Goal: Complete application form

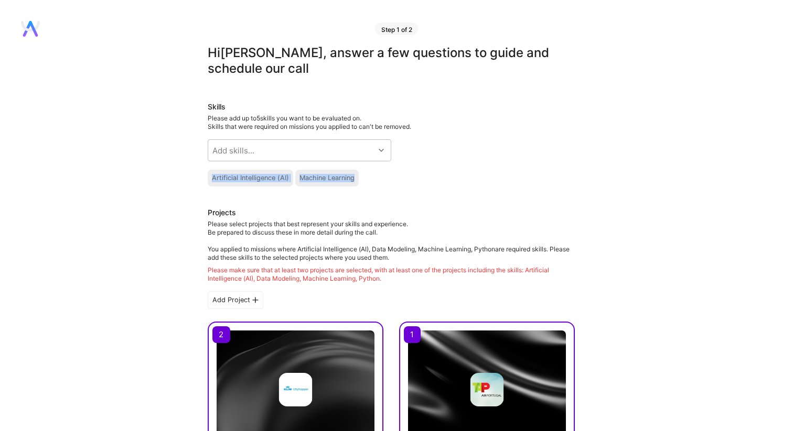
drag, startPoint x: 203, startPoint y: 181, endPoint x: 361, endPoint y: 179, distance: 157.8
click at [361, 179] on div "Artificial Intelligence (AI) Machine Learning" at bounding box center [391, 178] width 367 height 17
drag, startPoint x: 358, startPoint y: 179, endPoint x: 204, endPoint y: 175, distance: 153.7
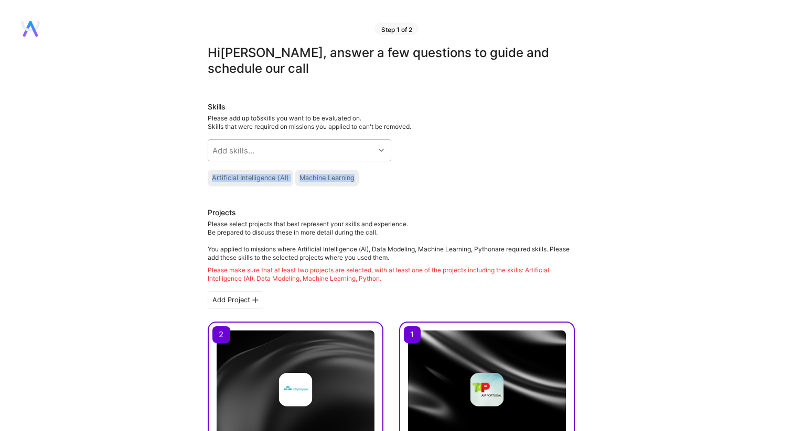
click at [278, 148] on div "Add skills..." at bounding box center [291, 150] width 166 height 21
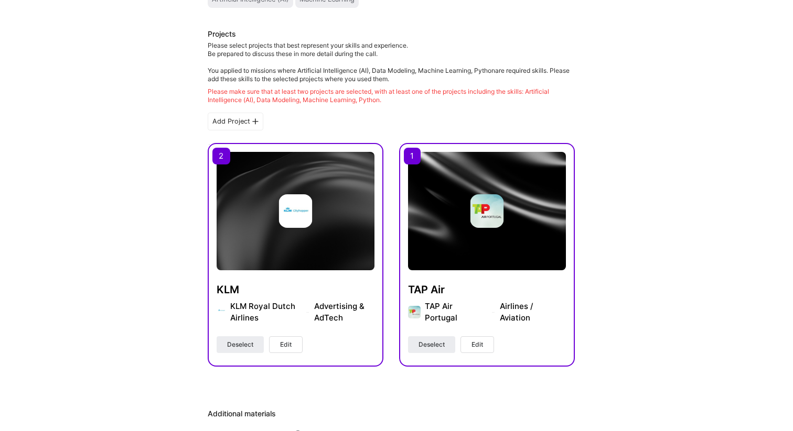
scroll to position [182, 0]
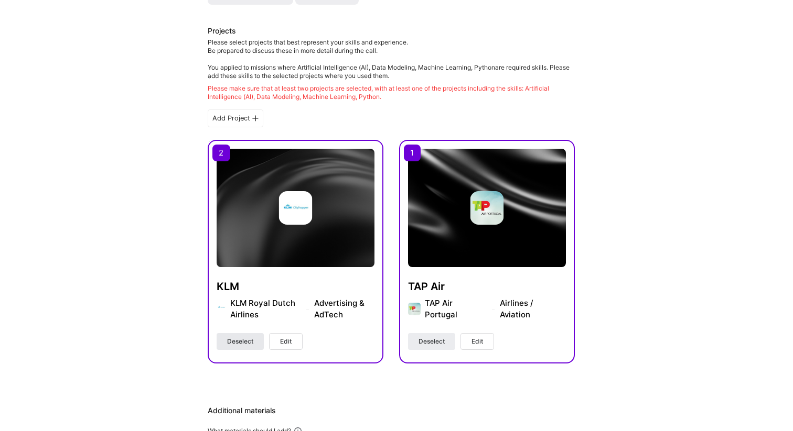
click at [242, 342] on span "Deselect" at bounding box center [240, 341] width 26 height 9
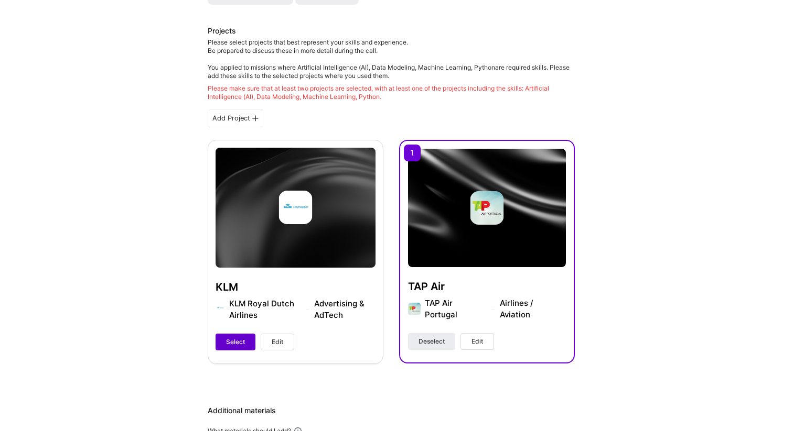
click at [242, 342] on span "Select" at bounding box center [235, 342] width 19 height 9
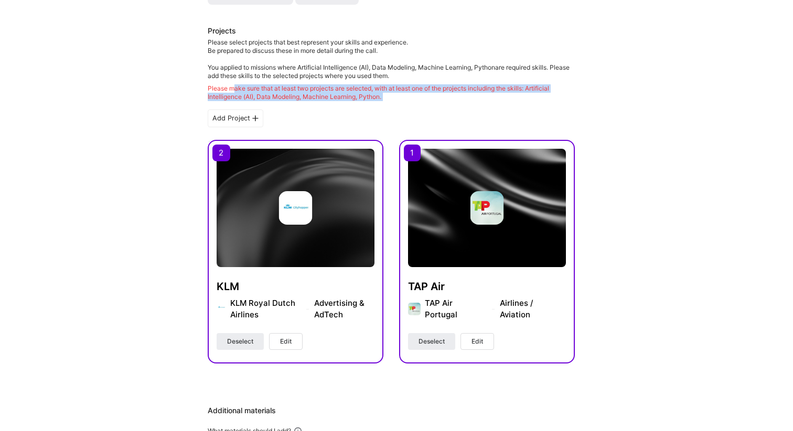
drag, startPoint x: 238, startPoint y: 89, endPoint x: 416, endPoint y: 108, distance: 179.3
click at [416, 108] on div "Projects Please select projects that best represent your skills and experience.…" at bounding box center [391, 195] width 367 height 338
click at [413, 100] on div "Please make sure that at least two projects are selected, with at least one of …" at bounding box center [391, 92] width 367 height 17
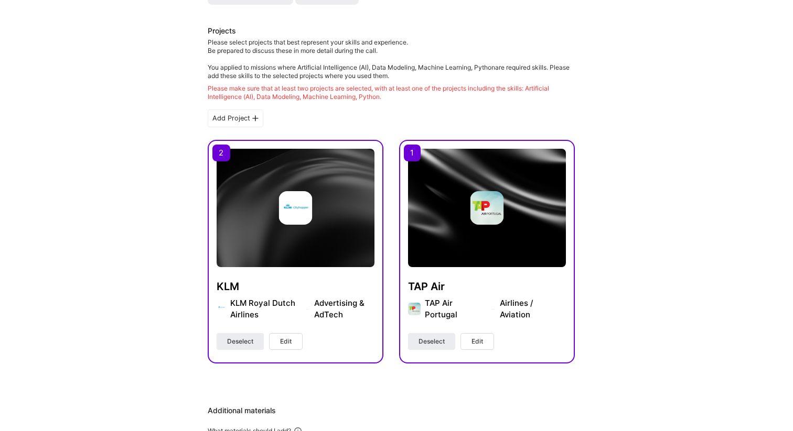
click at [294, 347] on button "Edit" at bounding box center [286, 341] width 34 height 17
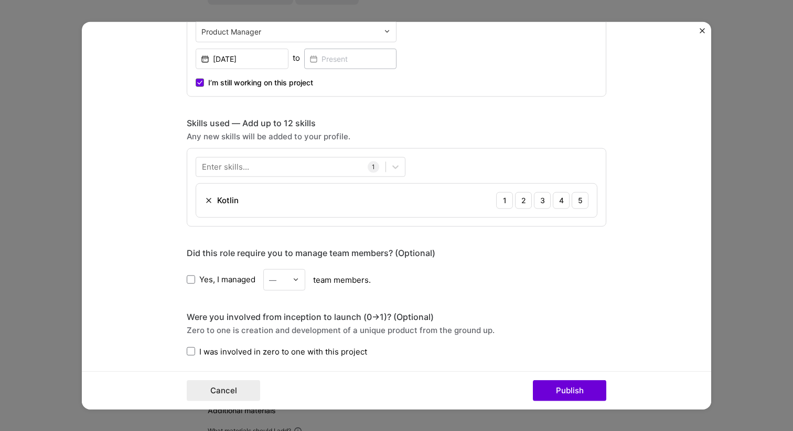
scroll to position [328, 0]
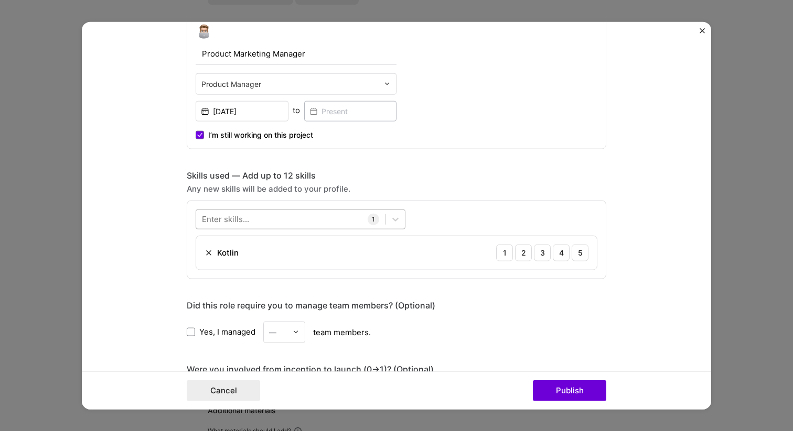
click at [290, 221] on div at bounding box center [290, 219] width 189 height 17
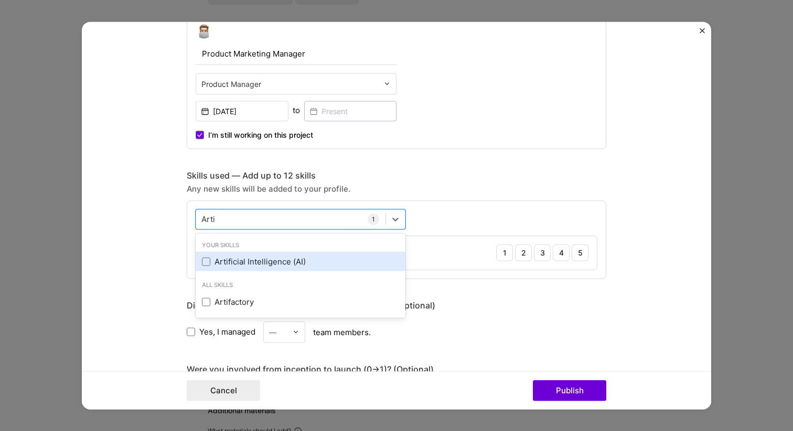
click at [263, 261] on div "Artificial Intelligence (AI)" at bounding box center [300, 261] width 197 height 11
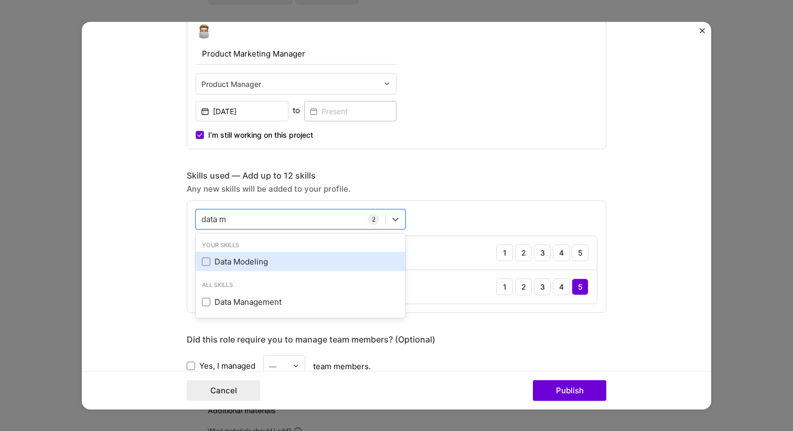
click at [239, 254] on div "Data Modeling" at bounding box center [301, 261] width 210 height 19
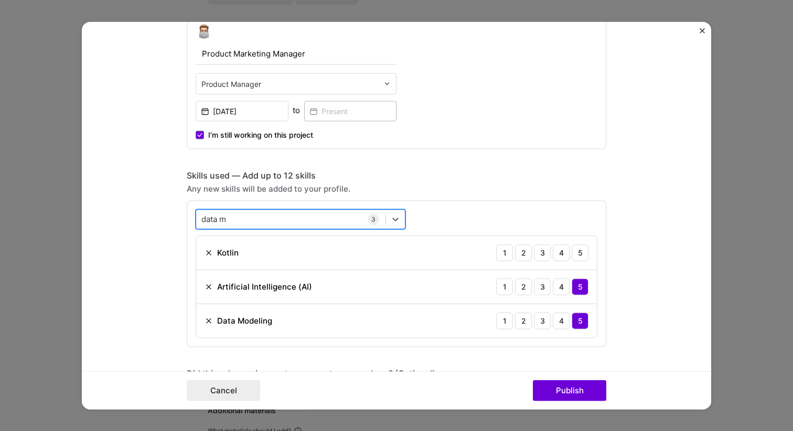
click at [253, 225] on div "data m data m" at bounding box center [290, 219] width 189 height 17
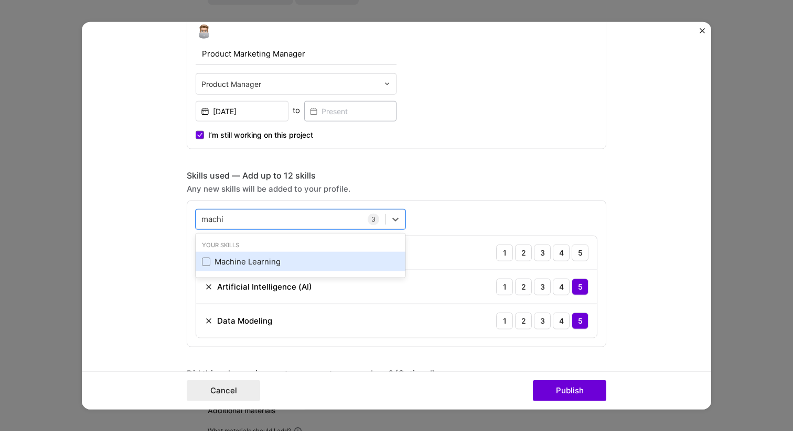
click at [259, 265] on div "Machine Learning" at bounding box center [300, 261] width 197 height 11
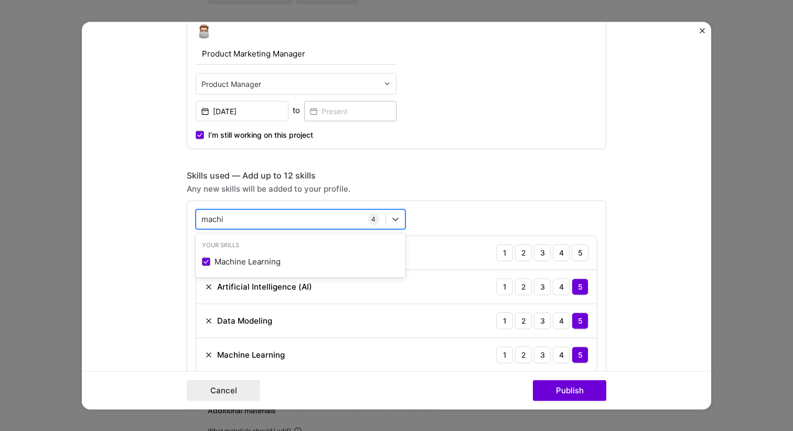
click at [257, 218] on div "machi machi" at bounding box center [290, 219] width 189 height 17
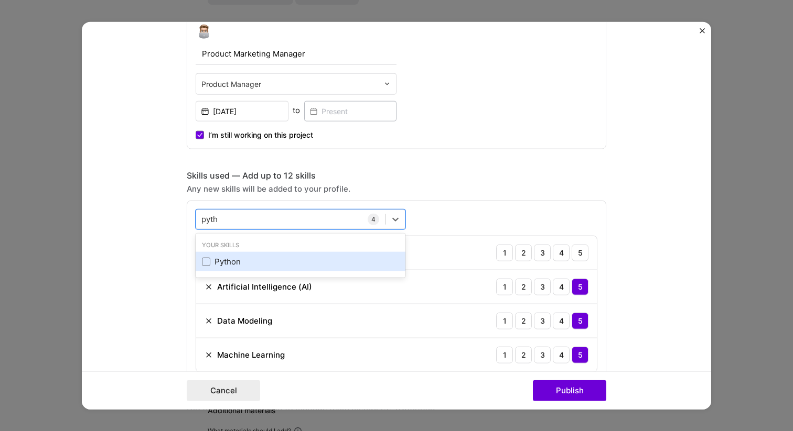
click at [246, 263] on div "Python" at bounding box center [300, 261] width 197 height 11
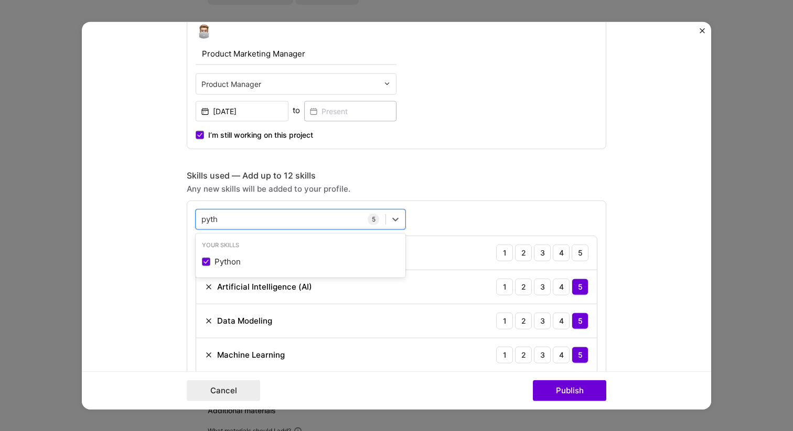
type input "pyth"
click at [642, 271] on form "Project title KLM Company KLM Royal Dutch Airlines Project industry Industry 1 …" at bounding box center [396, 215] width 629 height 388
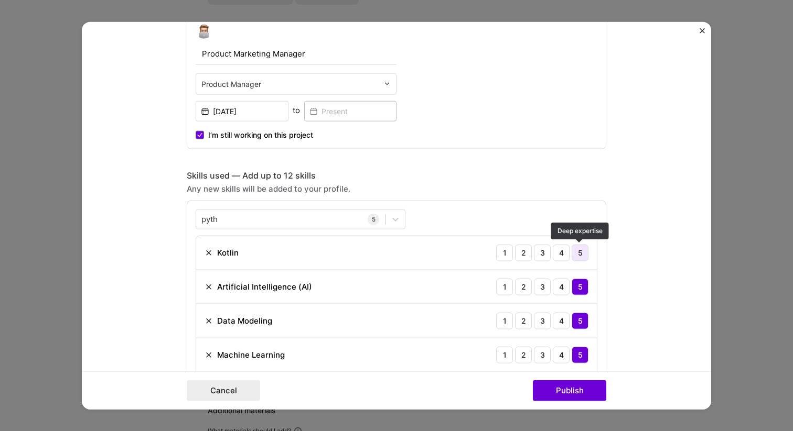
click at [582, 259] on div "5" at bounding box center [579, 252] width 17 height 17
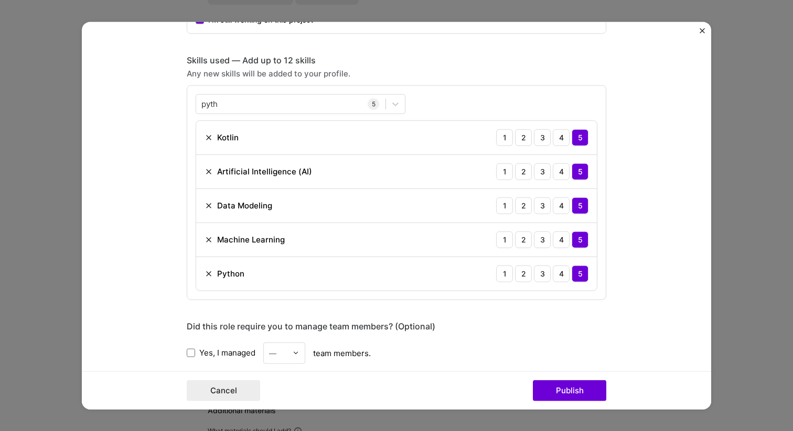
scroll to position [458, 0]
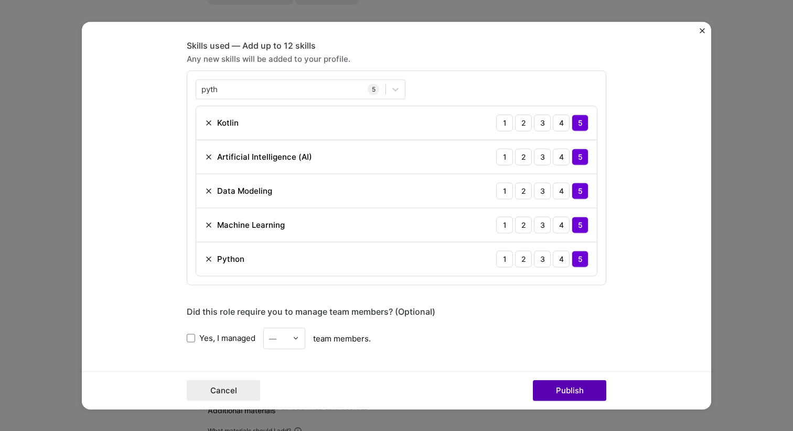
click at [581, 391] on button "Publish" at bounding box center [569, 391] width 73 height 21
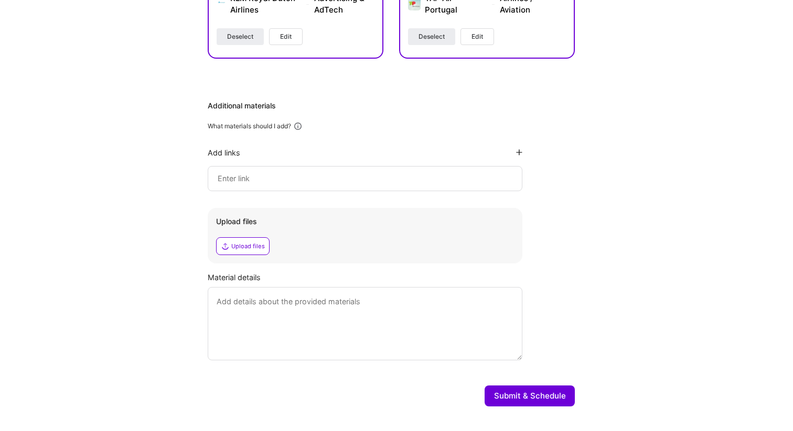
scroll to position [485, 0]
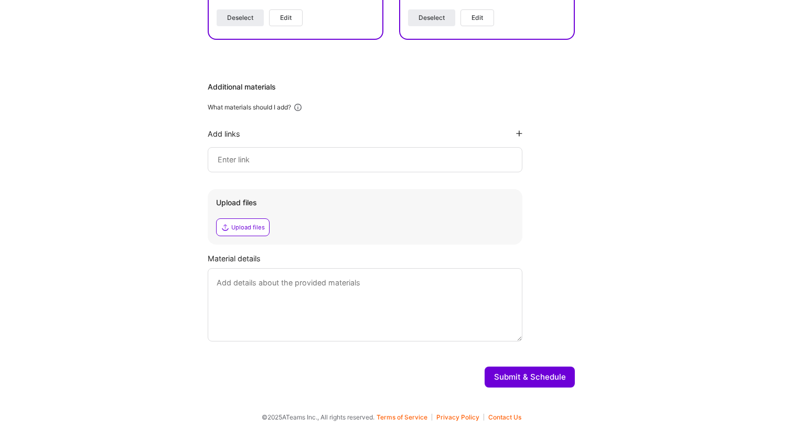
click at [529, 376] on button "Submit & Schedule" at bounding box center [529, 377] width 90 height 21
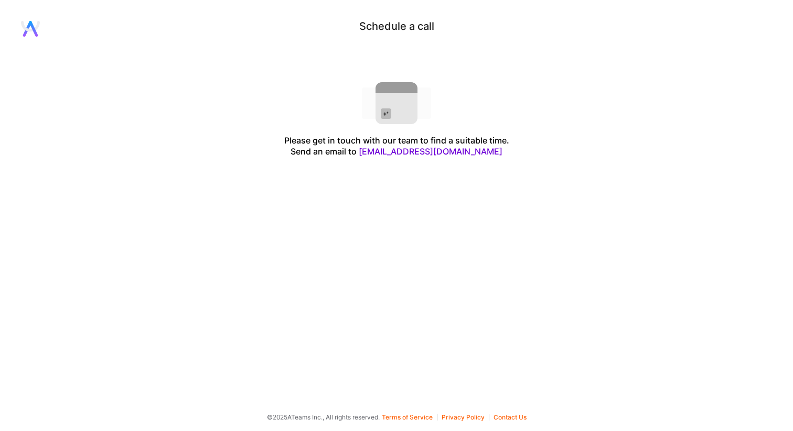
click at [304, 98] on div "Schedule a call Please get in touch with our team to find a suitable time. Send…" at bounding box center [396, 89] width 793 height 136
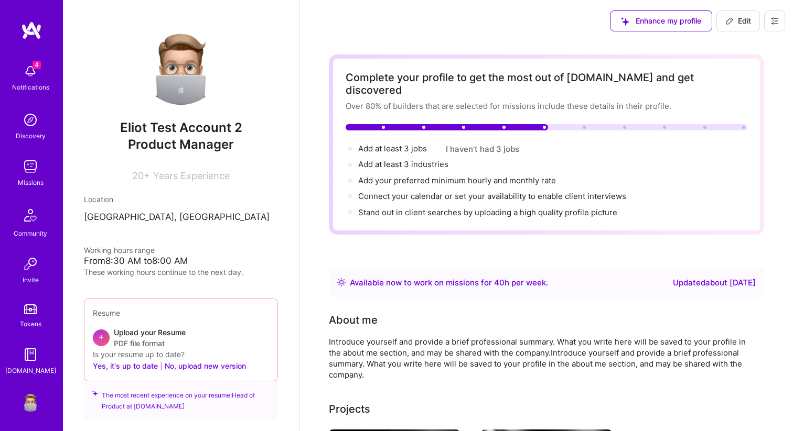
click at [769, 14] on button at bounding box center [774, 20] width 21 height 21
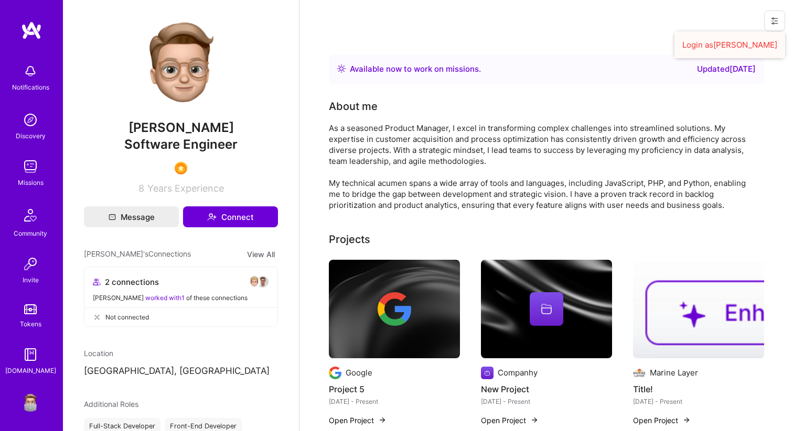
click at [753, 41] on button "Login as Eliot" at bounding box center [729, 44] width 111 height 27
